Goal: Navigation & Orientation: Find specific page/section

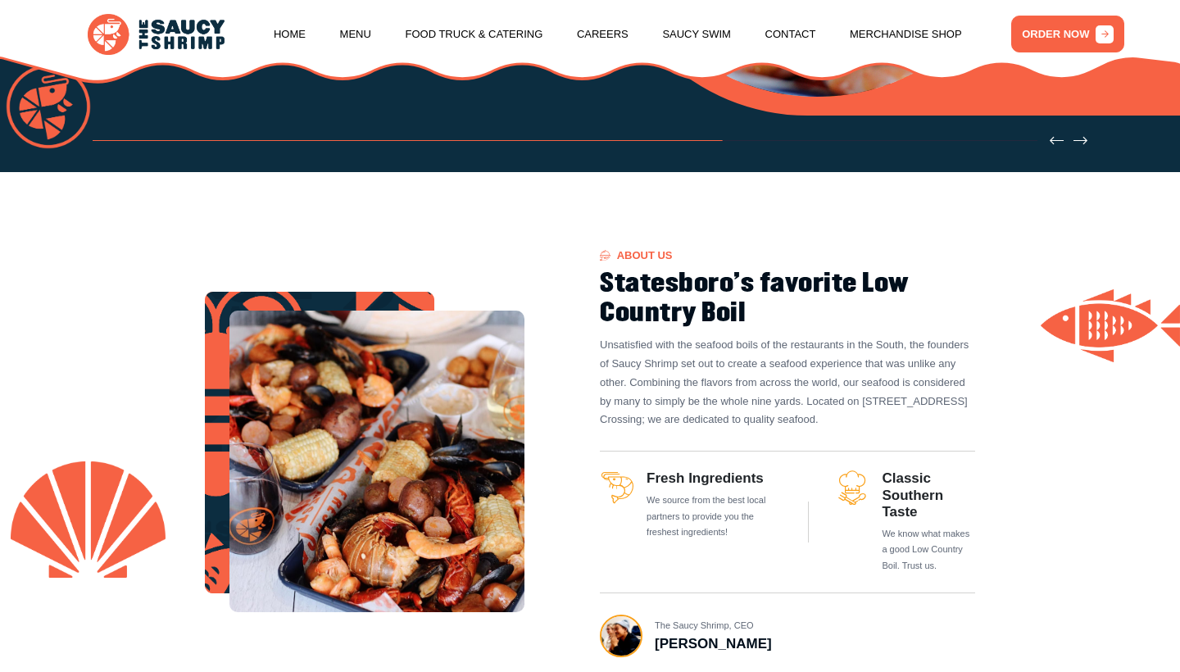
scroll to position [463, 0]
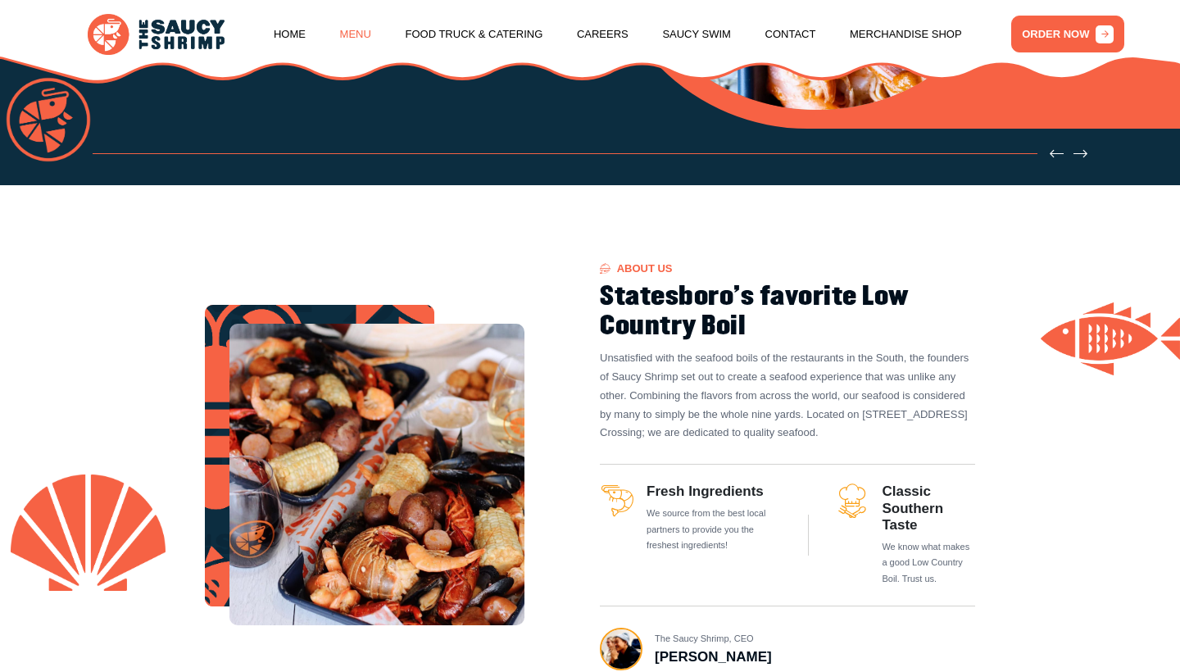
click at [365, 25] on link "Menu" at bounding box center [355, 34] width 31 height 62
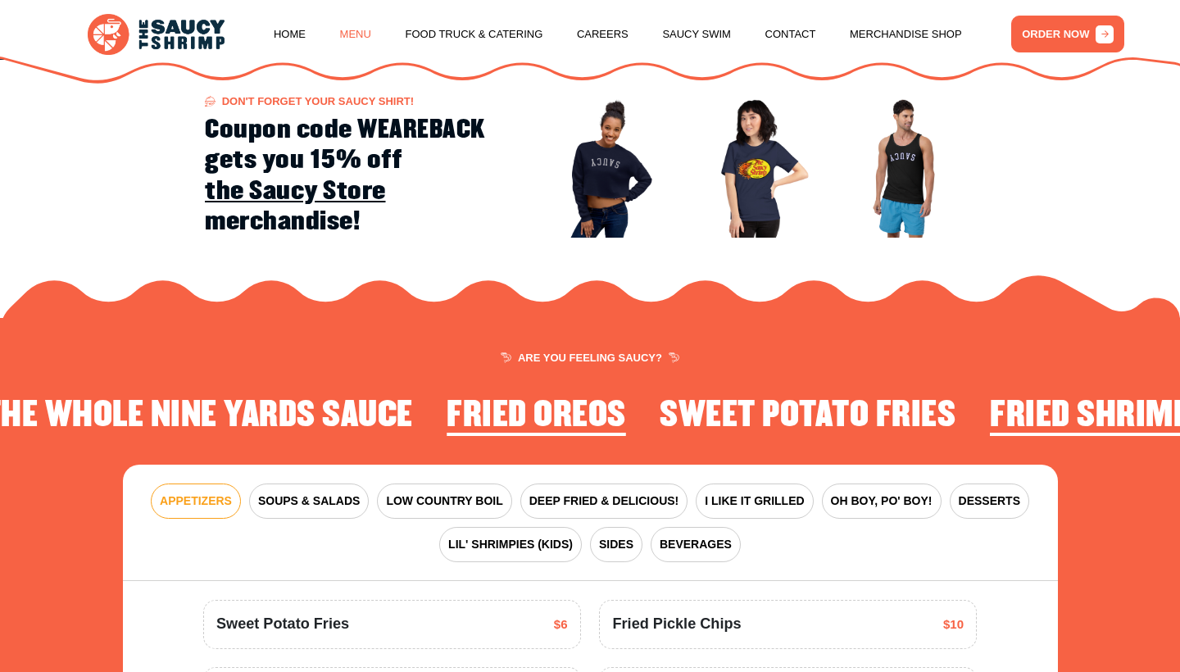
scroll to position [1890, 0]
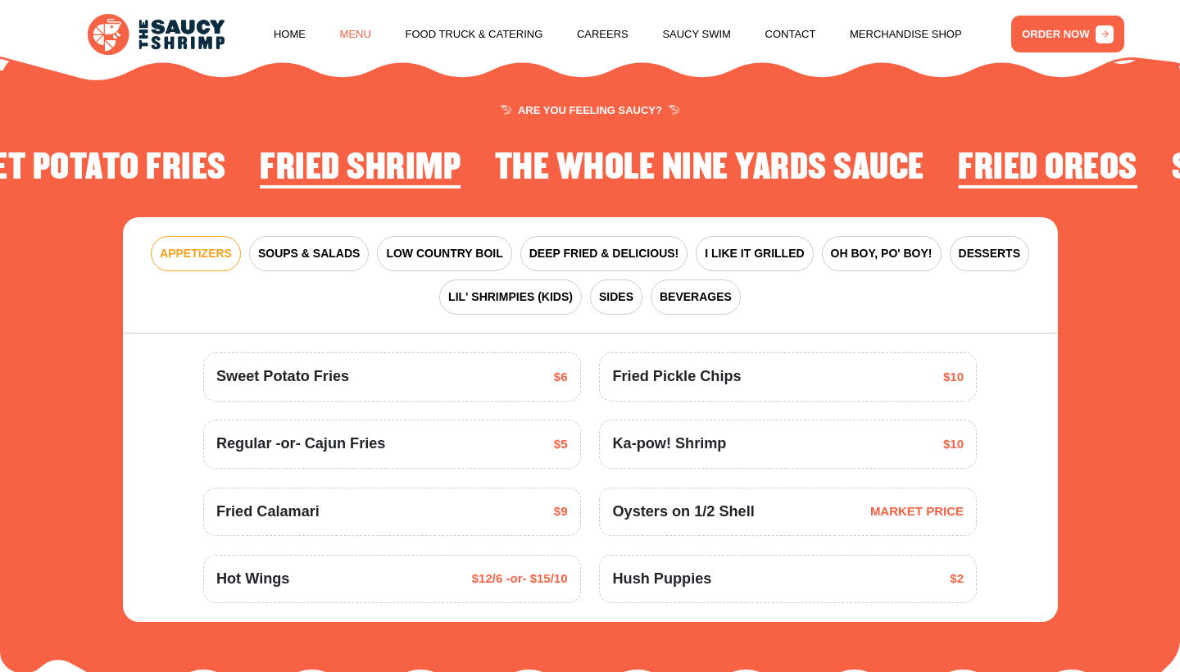
click at [363, 36] on link "Menu" at bounding box center [355, 34] width 31 height 62
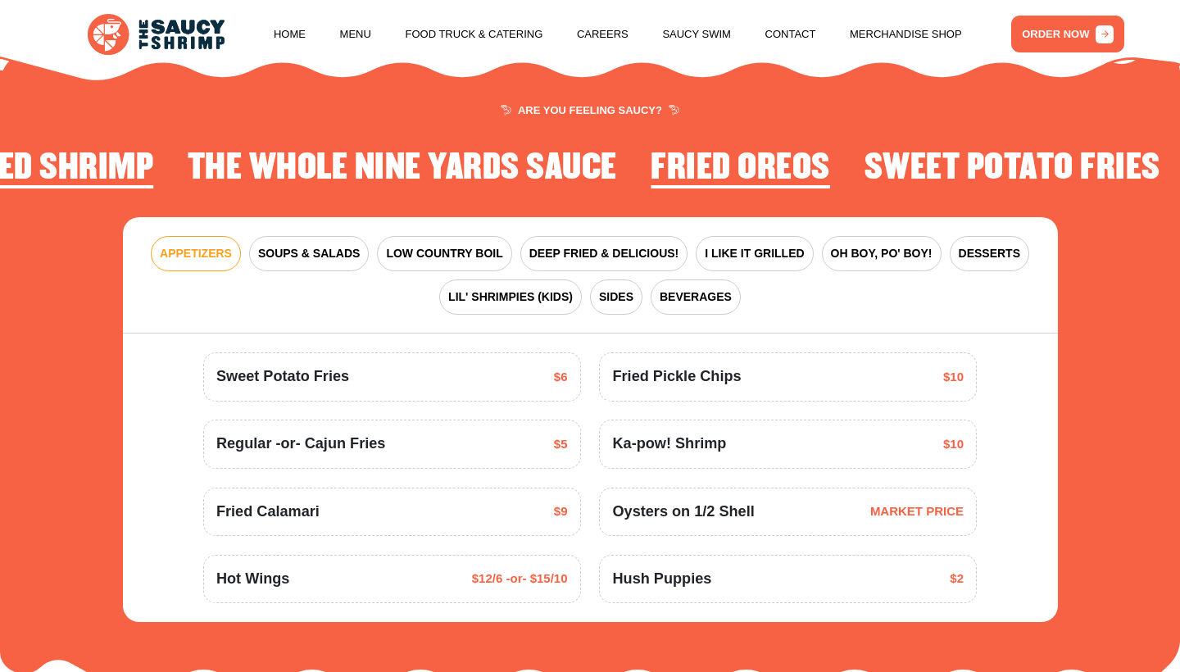
click at [306, 32] on nav "Home Menu Food Truck & Catering Careers Saucy Swim Contact Merchandise Shop" at bounding box center [618, 34] width 688 height 62
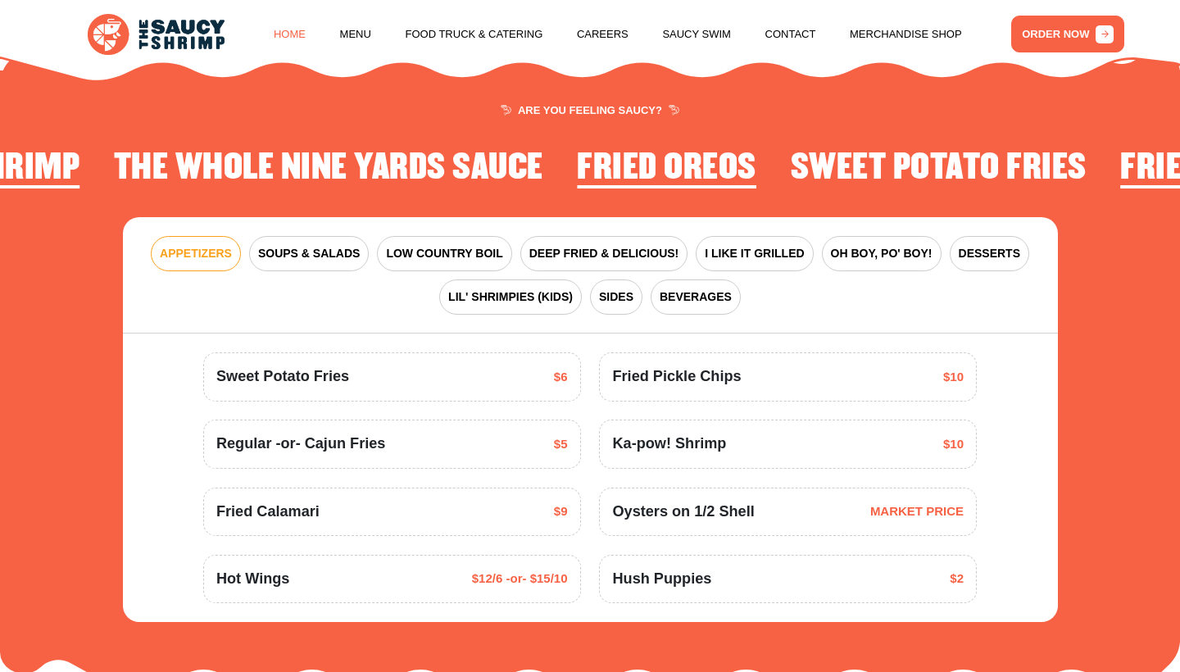
click at [288, 37] on link "Home" at bounding box center [290, 34] width 32 height 62
